Goal: Task Accomplishment & Management: Use online tool/utility

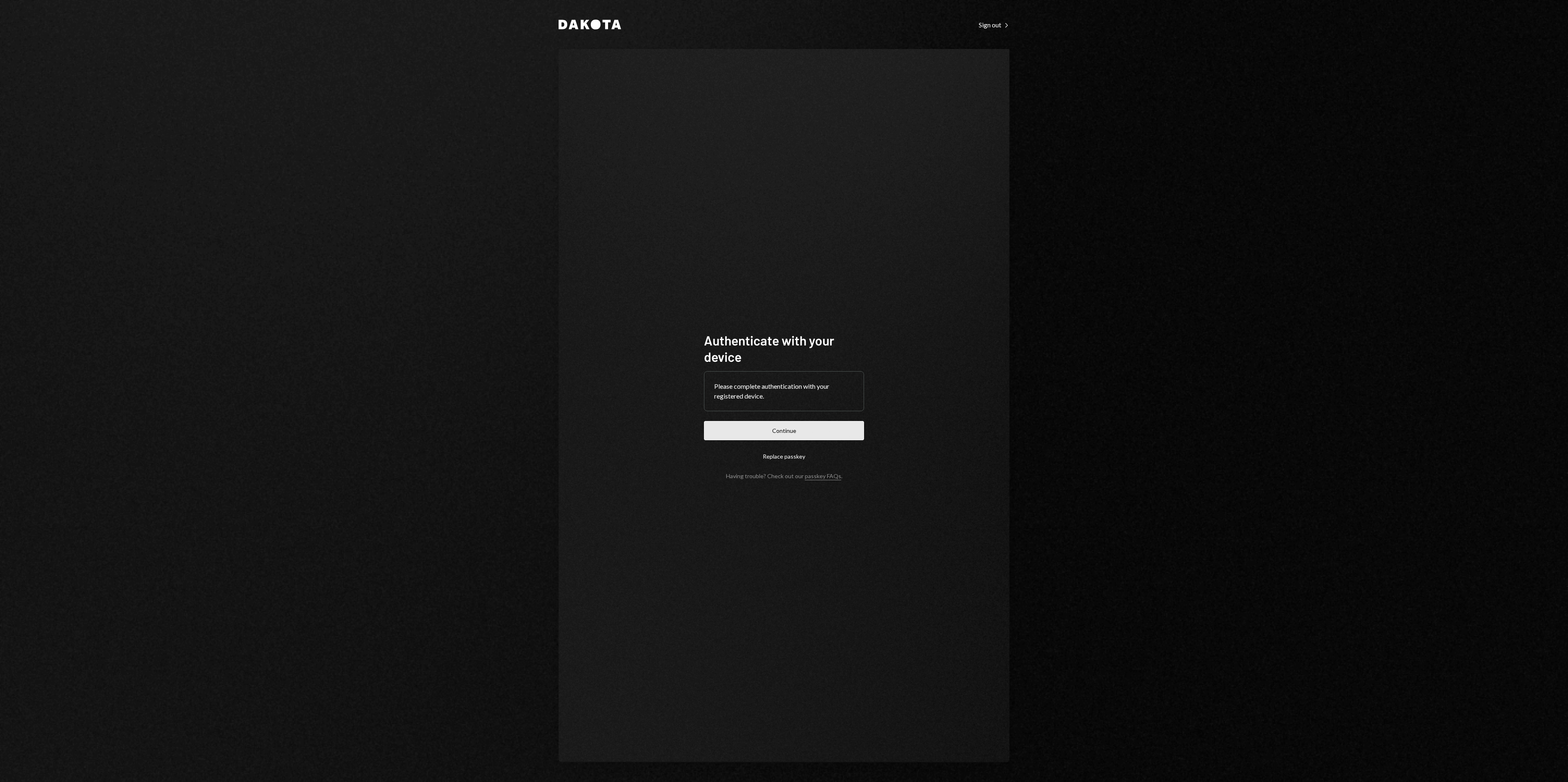
click at [817, 433] on button "Continue" at bounding box center [784, 431] width 160 height 19
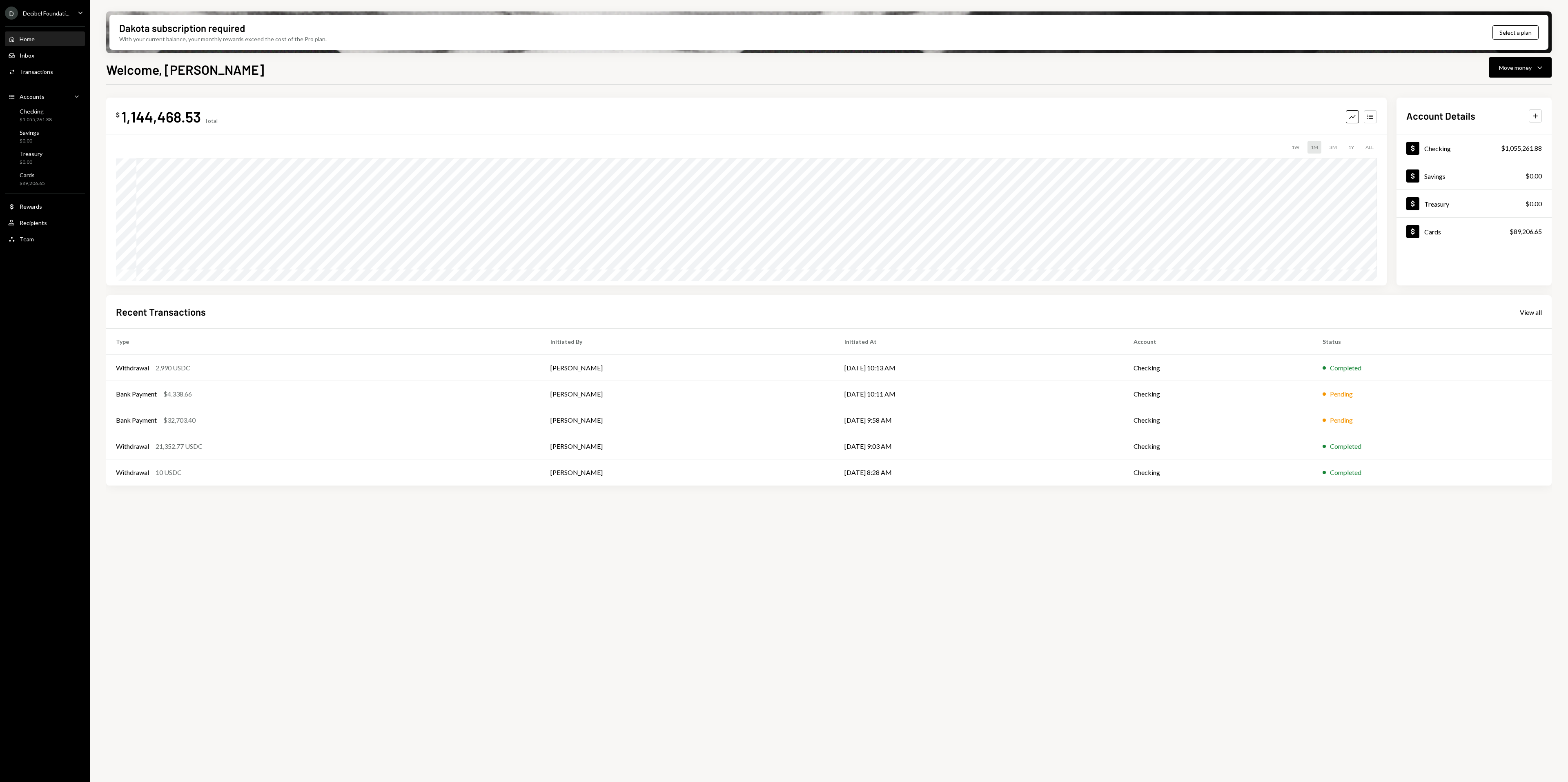
click at [74, 12] on div "D Decibel Foundati... Caret Down" at bounding box center [45, 13] width 90 height 13
click at [70, 116] on div "View all accounts" at bounding box center [63, 114] width 75 height 7
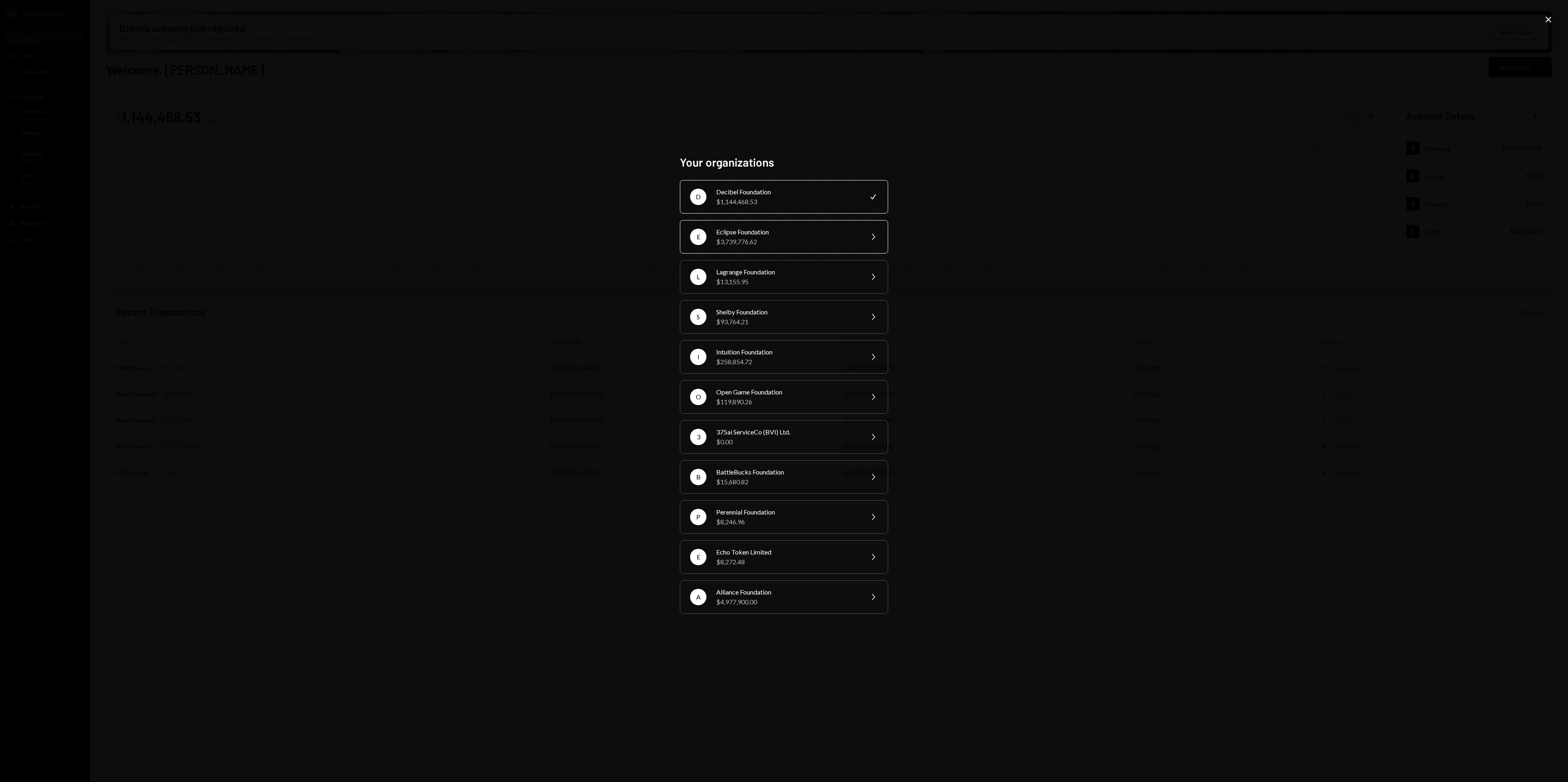
click at [789, 229] on div "Eclipse Foundation" at bounding box center [787, 232] width 142 height 10
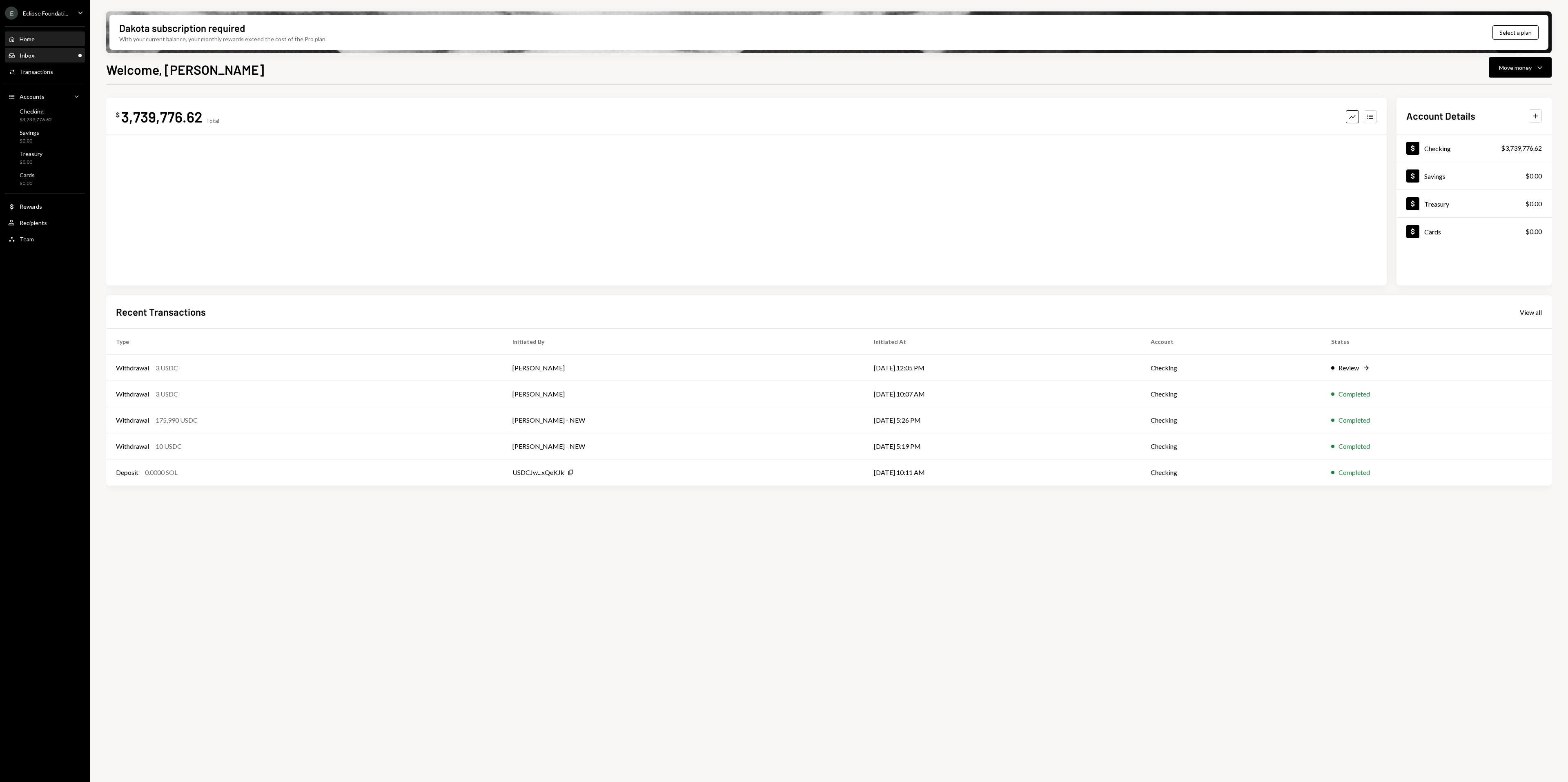
click at [58, 55] on div "Inbox Inbox" at bounding box center [44, 55] width 74 height 7
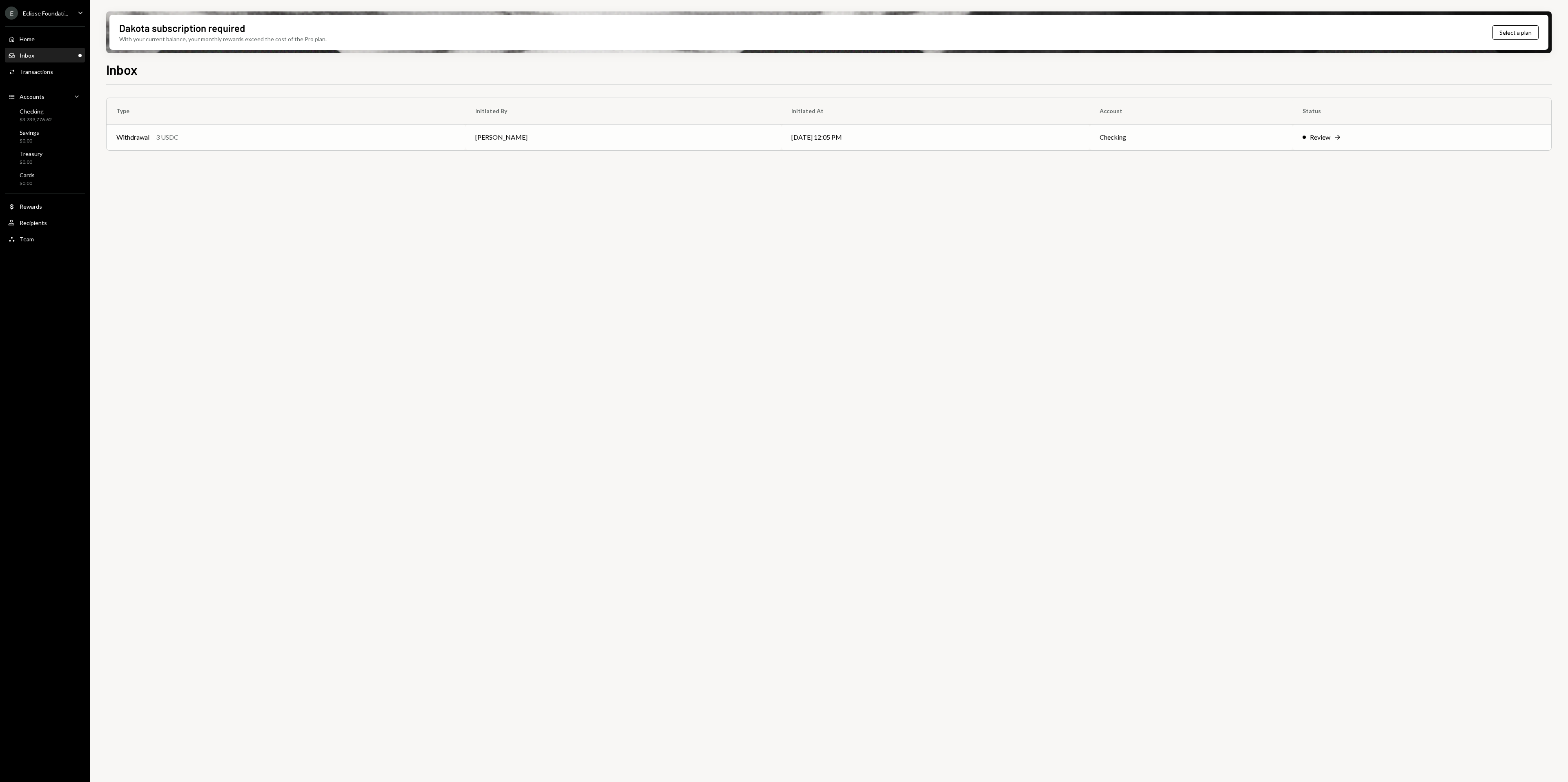
click at [1306, 137] on div at bounding box center [1304, 137] width 3 height 3
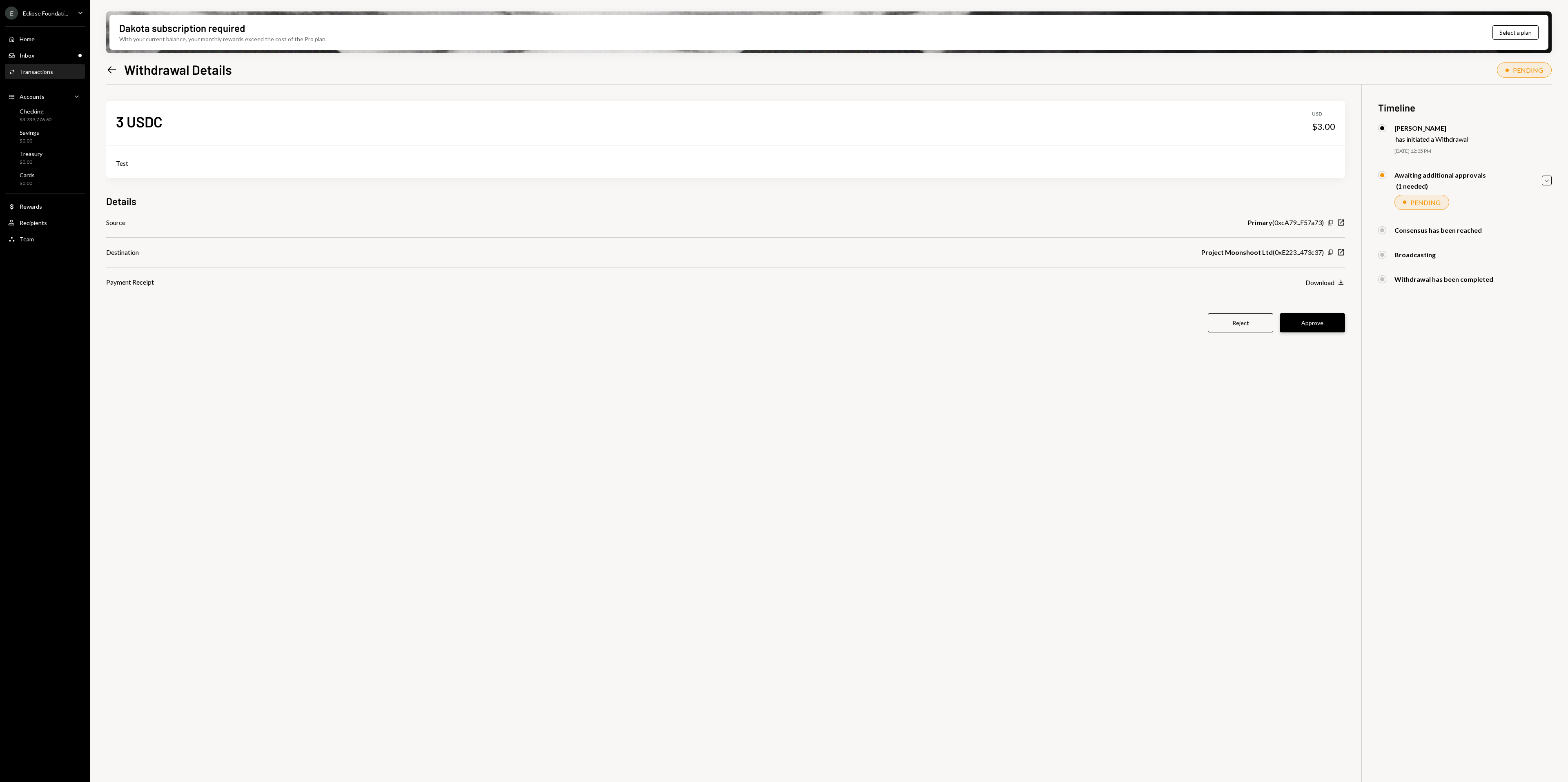
click at [1292, 319] on button "Approve" at bounding box center [1312, 323] width 65 height 19
